Goal: Task Accomplishment & Management: Use online tool/utility

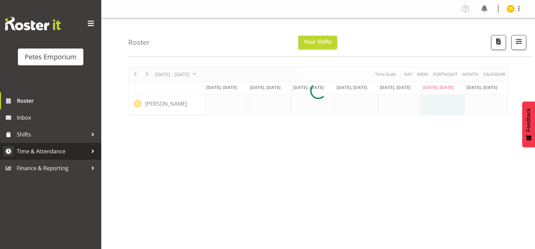
click at [39, 155] on span "Time & Attendance" at bounding box center [52, 151] width 71 height 10
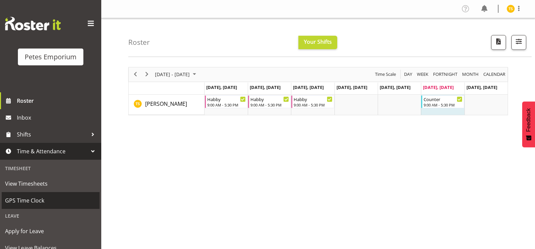
click at [36, 200] on span "GPS Time Clock" at bounding box center [50, 201] width 91 height 10
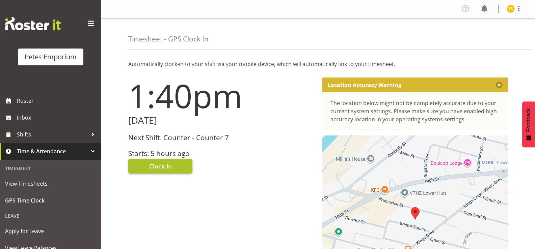
click at [158, 169] on span "Clock In" at bounding box center [160, 166] width 23 height 9
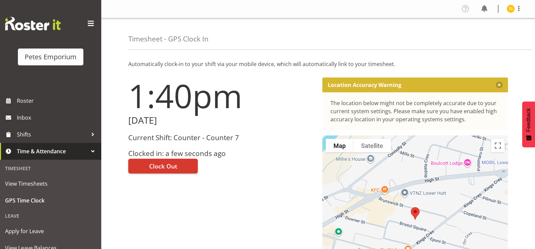
click at [511, 10] on img at bounding box center [510, 9] width 8 height 8
click at [477, 35] on link "Log Out" at bounding box center [490, 35] width 65 height 12
